Goal: Task Accomplishment & Management: Manage account settings

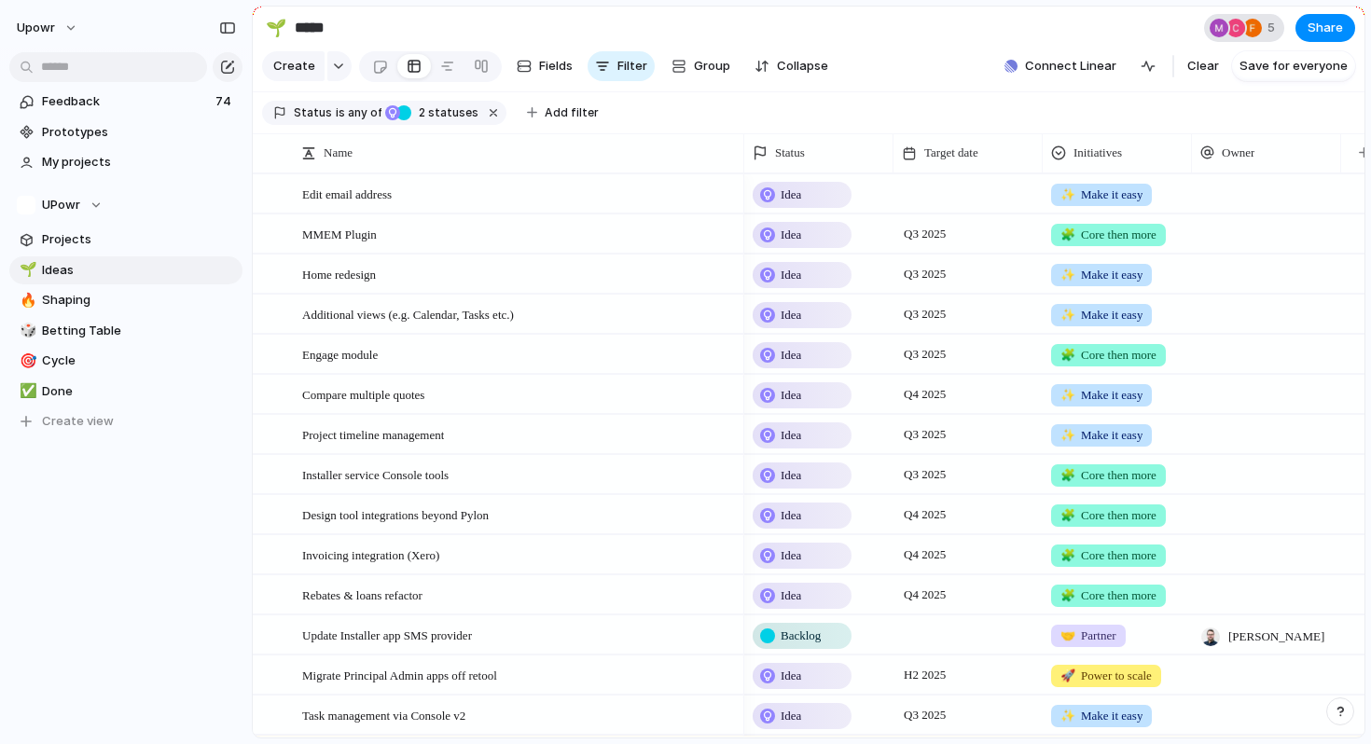
click at [1269, 22] on span "5" at bounding box center [1274, 28] width 13 height 19
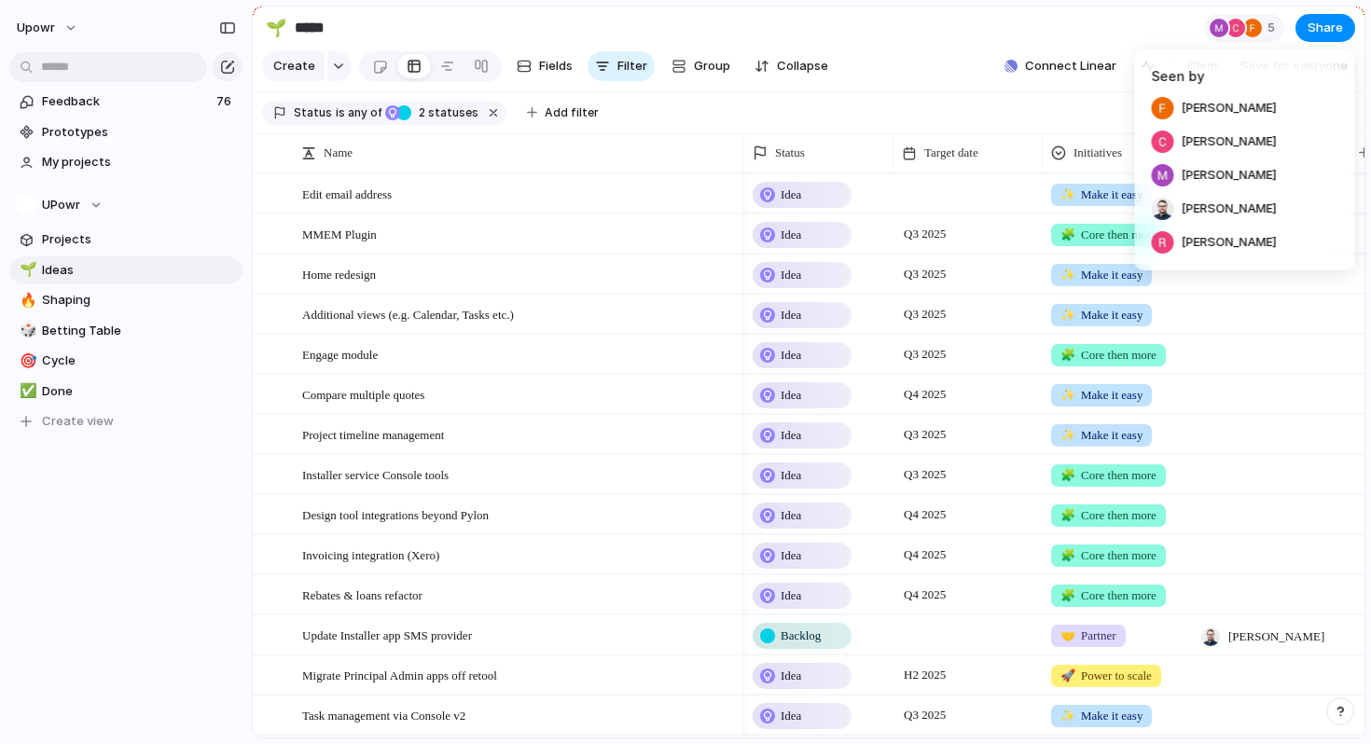
click at [58, 17] on div "Seen by [PERSON_NAME] [PERSON_NAME] [PERSON_NAME] [PERSON_NAME] [PERSON_NAME]" at bounding box center [685, 372] width 1371 height 744
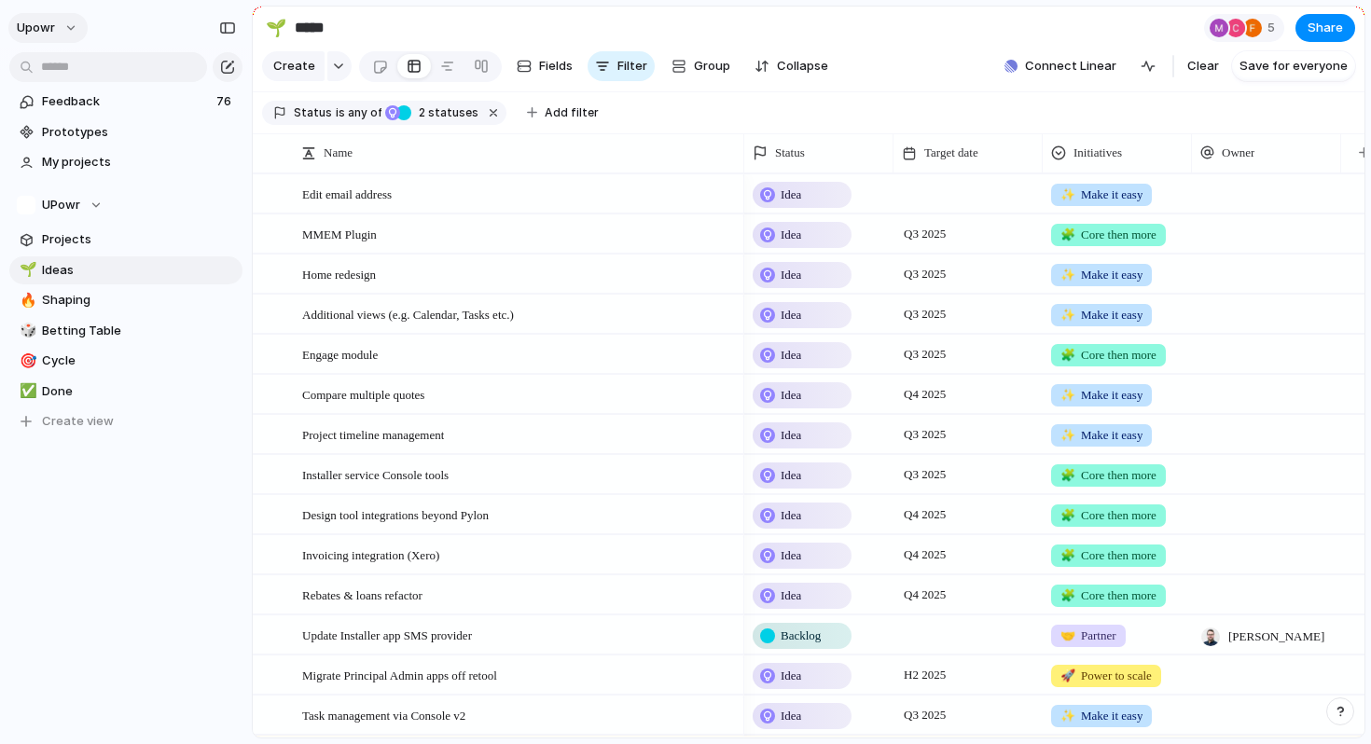
click at [55, 26] on button "upowr" at bounding box center [47, 28] width 79 height 30
click at [76, 99] on span "Invite members" at bounding box center [88, 99] width 90 height 19
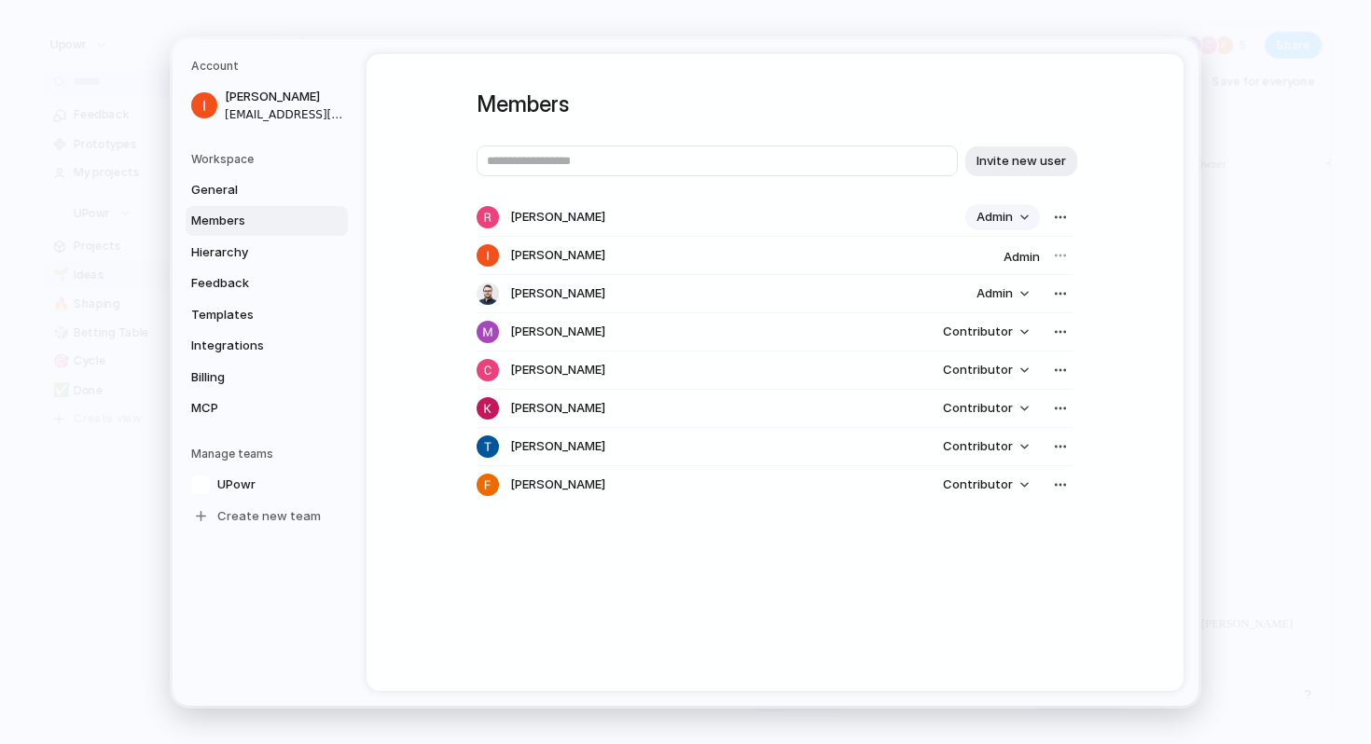
click at [1023, 217] on button "Admin" at bounding box center [1002, 217] width 75 height 26
click at [1064, 219] on div "Admin Contributor" at bounding box center [685, 372] width 1371 height 744
click at [1064, 219] on div "button" at bounding box center [1060, 217] width 15 height 15
click at [1042, 260] on span "Remove from workspace" at bounding box center [991, 257] width 146 height 19
